Goal: Task Accomplishment & Management: Complete application form

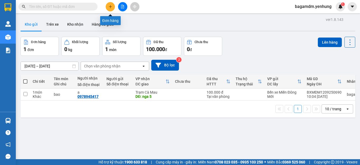
click at [114, 7] on button at bounding box center [110, 6] width 9 height 9
click at [111, 8] on icon "plus" at bounding box center [110, 6] width 0 height 3
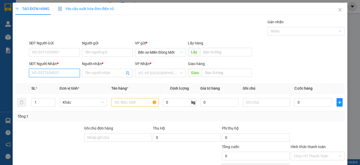
click at [66, 72] on input "SĐT Người Nhận *" at bounding box center [54, 73] width 51 height 8
type input "0338493269"
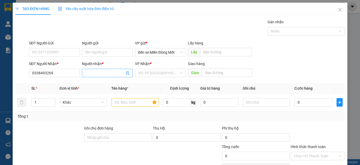
click at [109, 71] on input "Người nhận *" at bounding box center [104, 73] width 39 height 6
click at [107, 74] on input "Người nhận *" at bounding box center [104, 73] width 39 height 6
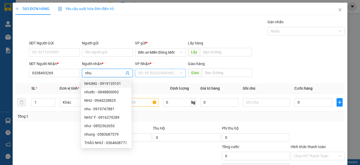
type input "nhu"
click at [161, 74] on input "search" at bounding box center [158, 73] width 41 height 8
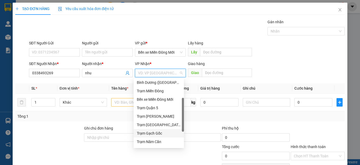
scroll to position [49, 0]
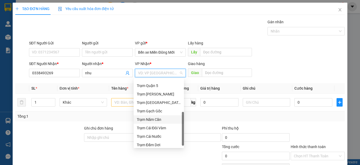
click at [155, 119] on div "Trạm Năm Căn" at bounding box center [159, 119] width 44 height 6
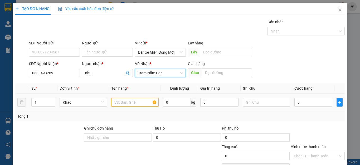
click at [128, 105] on input "text" at bounding box center [134, 102] width 47 height 8
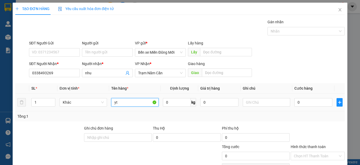
type input "y"
type input "thung"
click at [261, 105] on input "text" at bounding box center [266, 102] width 47 height 8
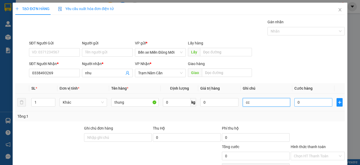
type input "cc"
click at [309, 104] on input "0" at bounding box center [314, 102] width 38 height 8
type input "1"
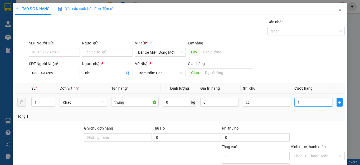
type input "12"
type input "120"
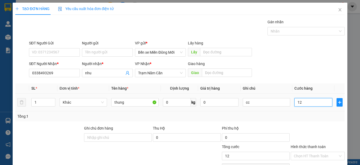
type input "120"
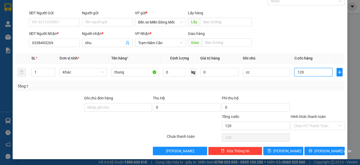
scroll to position [31, 0]
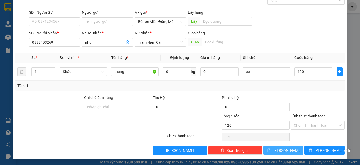
click at [277, 152] on button "[PERSON_NAME]" at bounding box center [284, 150] width 40 height 8
type input "120.000"
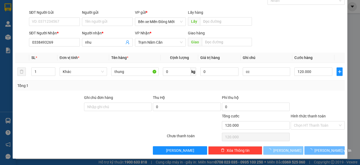
type input "0"
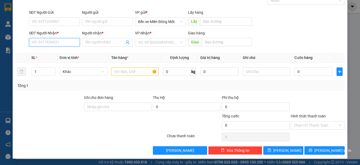
click at [61, 44] on input "SĐT Người Nhận *" at bounding box center [54, 42] width 51 height 8
type input "0876420630"
click at [107, 40] on input "Người nhận *" at bounding box center [104, 42] width 39 height 6
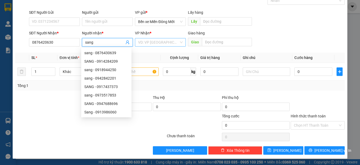
type input "sang"
click at [154, 44] on input "search" at bounding box center [158, 42] width 41 height 8
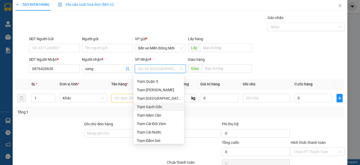
scroll to position [51, 0]
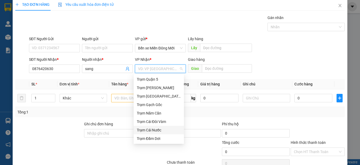
click at [143, 128] on div "Trạm Cái Nước" at bounding box center [159, 130] width 44 height 6
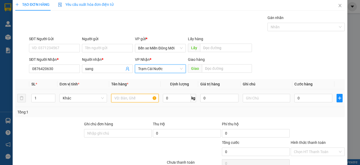
click at [126, 101] on input "text" at bounding box center [134, 98] width 47 height 8
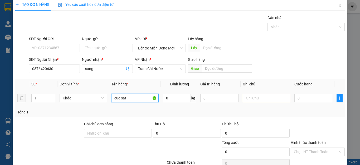
type input "cuc sat"
click at [262, 100] on input "text" at bounding box center [266, 98] width 47 height 8
type input "cc"
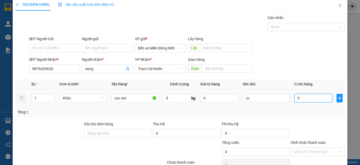
click at [301, 99] on input "0" at bounding box center [314, 98] width 38 height 8
type input "1"
type input "19"
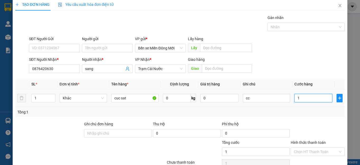
type input "19"
type input "199"
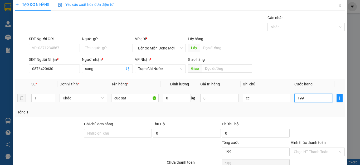
type input "19"
type input "1"
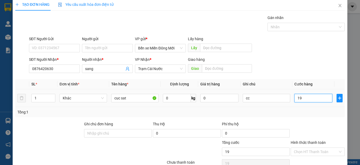
type input "1"
type input "10"
type input "100"
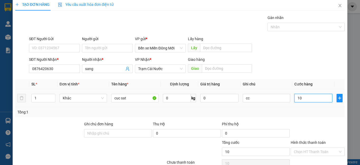
type input "100"
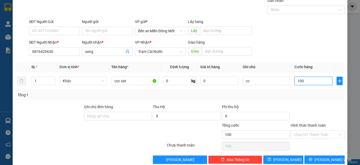
scroll to position [31, 0]
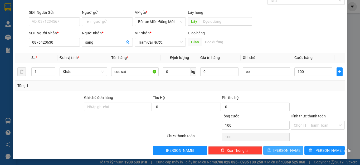
click at [274, 149] on button "[PERSON_NAME]" at bounding box center [284, 150] width 40 height 8
type input "100.000"
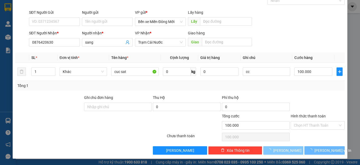
type input "0"
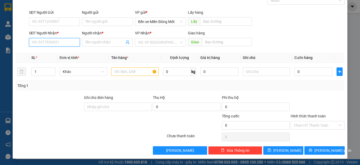
click at [50, 44] on input "SĐT Người Nhận *" at bounding box center [54, 42] width 51 height 8
type input "0379839867"
click at [99, 43] on input "Người nhận *" at bounding box center [104, 42] width 39 height 6
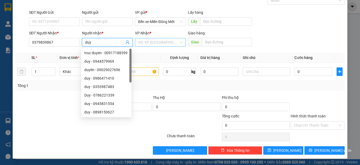
type input "duy"
click at [144, 43] on input "search" at bounding box center [158, 42] width 41 height 8
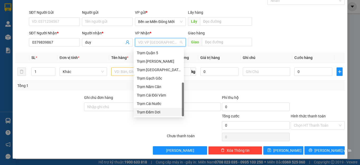
click at [150, 113] on div "Trạm Đầm Dơi" at bounding box center [159, 112] width 44 height 6
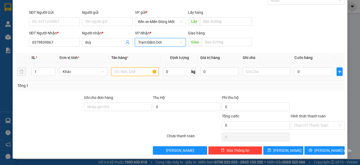
click at [133, 73] on input "text" at bounding box center [134, 71] width 47 height 8
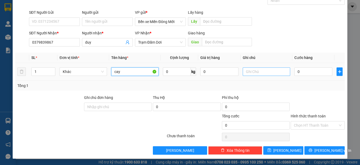
type input "cay"
click at [261, 72] on input "text" at bounding box center [266, 71] width 47 height 8
type input "cc"
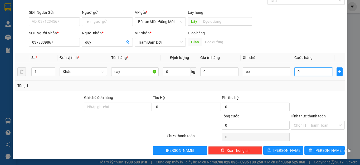
click at [312, 75] on input "0" at bounding box center [314, 71] width 38 height 8
type input "6"
type input "60"
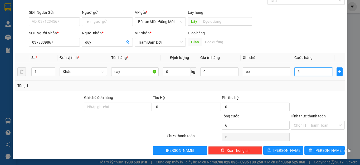
type input "60"
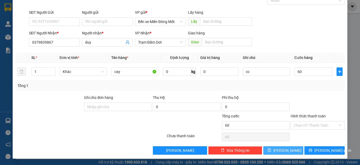
click at [272, 147] on button "[PERSON_NAME]" at bounding box center [284, 150] width 40 height 8
type input "60.000"
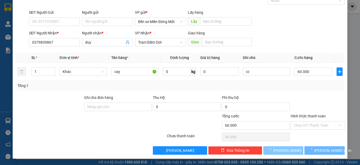
type input "0"
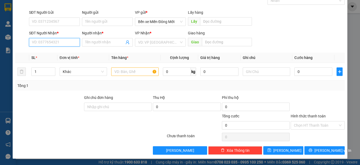
click at [72, 46] on input "SĐT Người Nhận *" at bounding box center [54, 42] width 51 height 8
type input "0911757220"
click at [86, 44] on input "Người nhận *" at bounding box center [104, 42] width 39 height 6
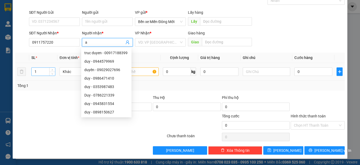
type input "a"
click at [47, 71] on input "1" at bounding box center [43, 72] width 23 height 8
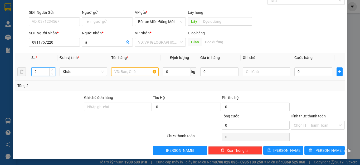
type input "2"
click at [135, 74] on input "text" at bounding box center [134, 71] width 47 height 8
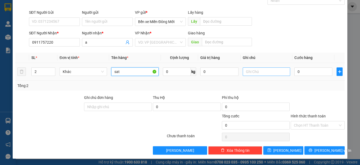
type input "sat"
click at [267, 74] on input "text" at bounding box center [266, 71] width 47 height 8
type input "cc"
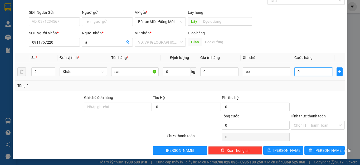
click at [295, 72] on input "0" at bounding box center [314, 71] width 38 height 8
type input "2"
type input "20"
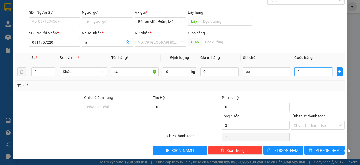
type input "20"
type input "200"
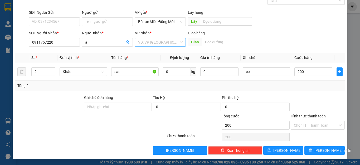
click at [165, 42] on input "search" at bounding box center [158, 42] width 41 height 8
type input "200.000"
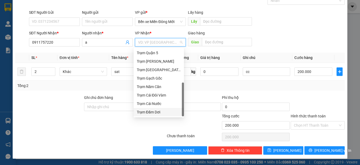
click at [153, 112] on div "Trạm Đầm Dơi" at bounding box center [159, 112] width 44 height 6
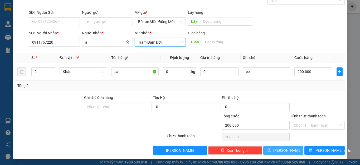
click at [288, 153] on button "[PERSON_NAME]" at bounding box center [284, 150] width 40 height 8
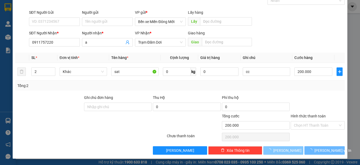
type input "1"
type input "0"
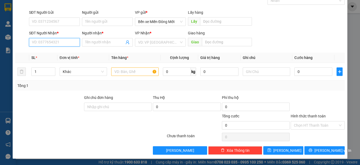
click at [65, 40] on input "SĐT Người Nhận *" at bounding box center [54, 42] width 51 height 8
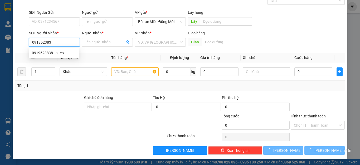
type input "0919523838"
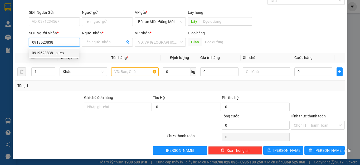
click at [56, 53] on div "0919523838 - a teo" at bounding box center [54, 53] width 44 height 6
type input "a teo"
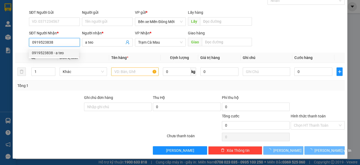
type input "40.000"
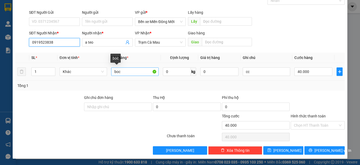
type input "0919523838"
click at [128, 74] on input "boc" at bounding box center [134, 71] width 47 height 8
type input "b"
type input "bao"
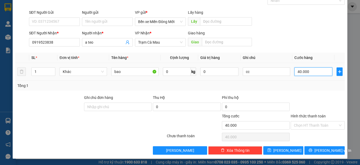
click at [320, 75] on input "40.000" at bounding box center [314, 71] width 38 height 8
type input "5"
type input "50"
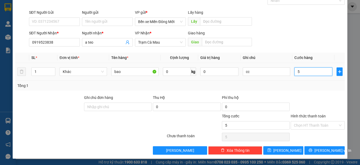
type input "50"
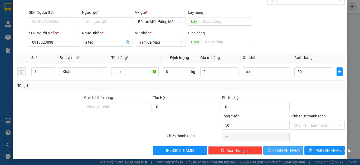
click at [283, 151] on span "[PERSON_NAME]" at bounding box center [288, 150] width 28 height 6
type input "50.000"
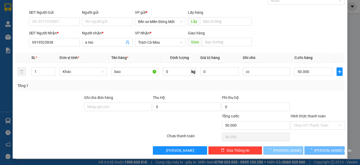
type input "0"
